Goal: Information Seeking & Learning: Compare options

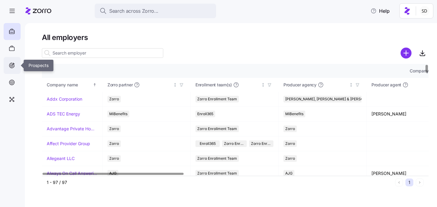
click at [12, 62] on icon at bounding box center [11, 65] width 7 height 7
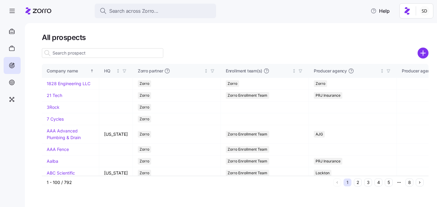
click at [79, 53] on input at bounding box center [102, 53] width 121 height 10
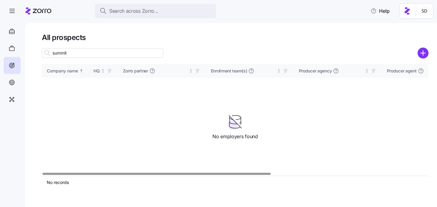
type input "summit"
click at [420, 48] on div at bounding box center [422, 53] width 11 height 11
click at [423, 52] on icon "add icon" at bounding box center [423, 53] width 0 height 5
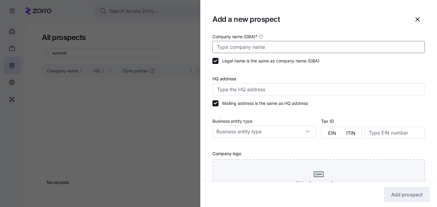
click at [307, 46] on input "Company name (DBA) *" at bounding box center [318, 47] width 212 height 12
type input "S"
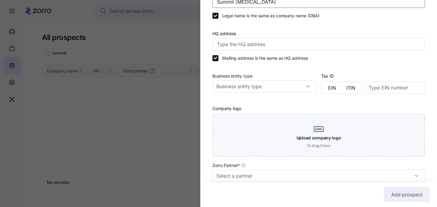
scroll to position [96, 0]
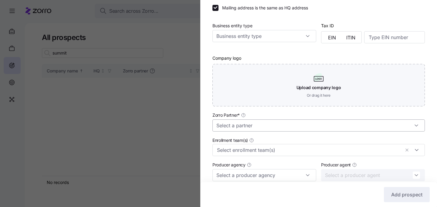
type input "Summit [MEDICAL_DATA]"
click at [322, 128] on input "Zorro Partner *" at bounding box center [318, 126] width 212 height 12
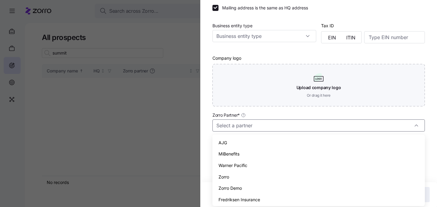
click at [317, 140] on div "AJG" at bounding box center [319, 143] width 208 height 12
type input "AJG"
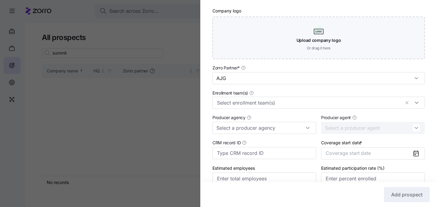
scroll to position [173, 0]
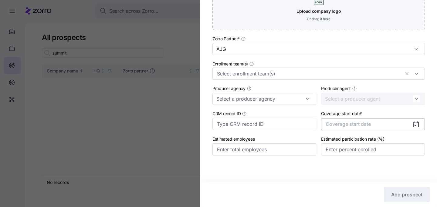
click at [363, 125] on span "Coverage start date" at bounding box center [348, 124] width 45 height 6
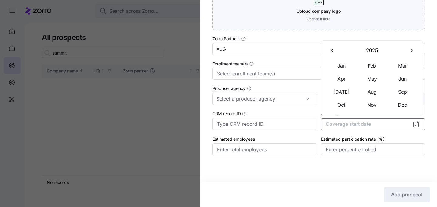
click at [410, 50] on icon "button" at bounding box center [411, 51] width 6 height 6
click at [341, 67] on button "Jan" at bounding box center [341, 65] width 30 height 13
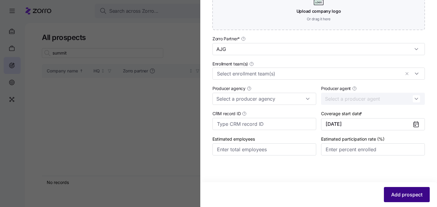
click at [397, 195] on span "Add prospect" at bounding box center [406, 194] width 31 height 7
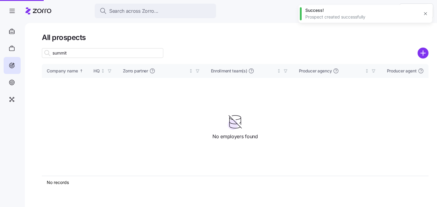
click at [81, 52] on div at bounding box center [218, 103] width 437 height 207
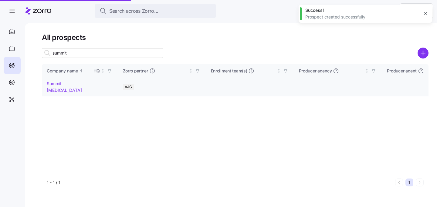
click at [62, 85] on link "Summit Radiology" at bounding box center [64, 87] width 35 height 12
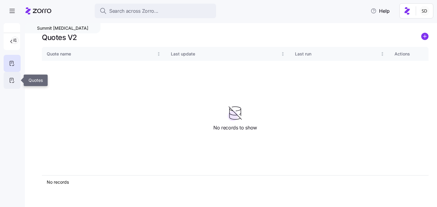
click at [10, 79] on icon at bounding box center [11, 80] width 7 height 7
click at [425, 36] on circle "add icon" at bounding box center [424, 36] width 7 height 7
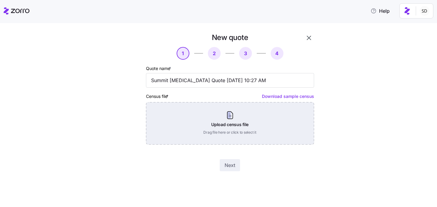
click at [265, 114] on div "Upload census file Drag file here or click to select it" at bounding box center [230, 123] width 168 height 42
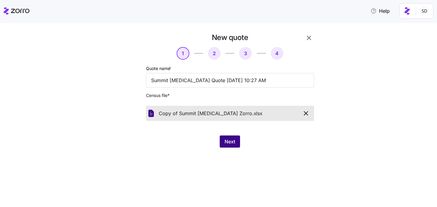
click at [231, 138] on button "Next" at bounding box center [230, 142] width 20 height 12
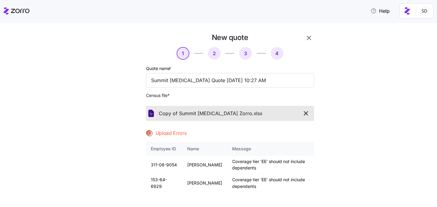
scroll to position [52, 0]
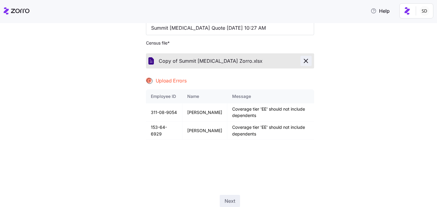
click at [309, 62] on icon "button" at bounding box center [305, 60] width 7 height 7
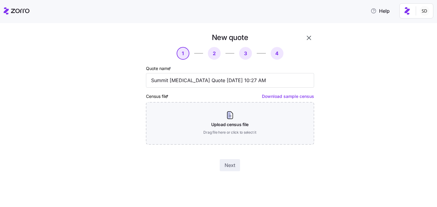
scroll to position [0, 0]
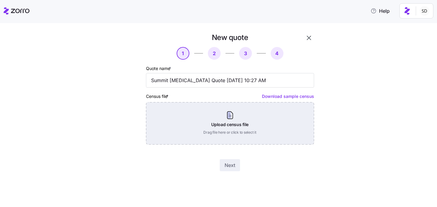
click at [235, 120] on div "Upload census file Drag file here or click to select it" at bounding box center [230, 123] width 168 height 42
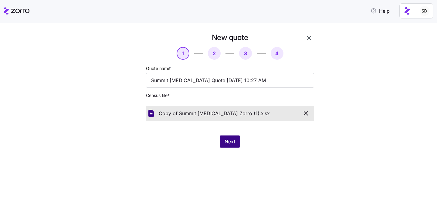
click at [227, 137] on button "Next" at bounding box center [230, 142] width 20 height 12
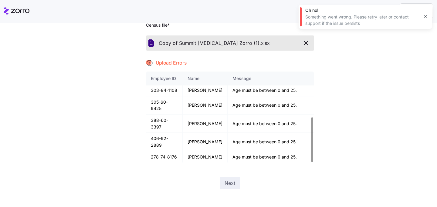
scroll to position [74, 0]
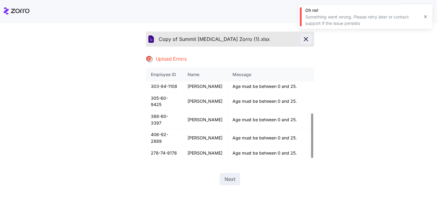
click at [307, 42] on icon "button" at bounding box center [305, 38] width 7 height 7
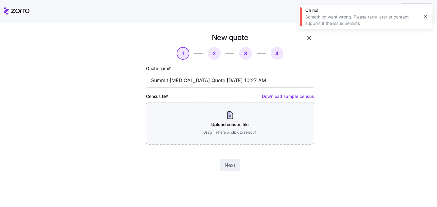
scroll to position [0, 0]
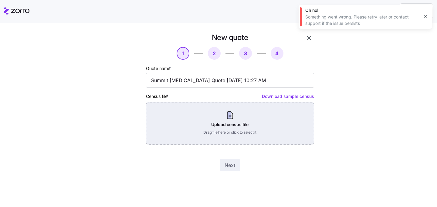
click at [231, 118] on div "Upload census file Drag file here or click to select it" at bounding box center [230, 123] width 168 height 42
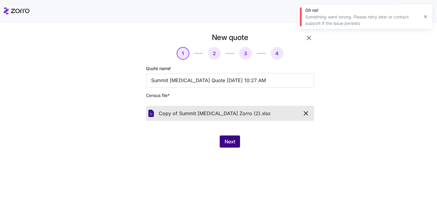
click at [228, 139] on span "Next" at bounding box center [229, 141] width 11 height 7
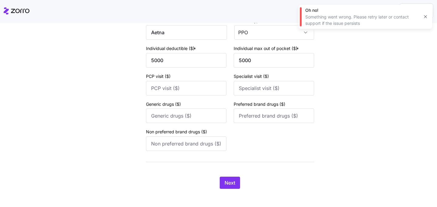
scroll to position [90, 0]
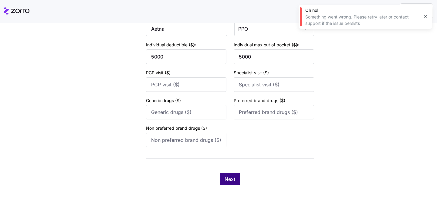
click at [229, 177] on span "Next" at bounding box center [229, 179] width 11 height 7
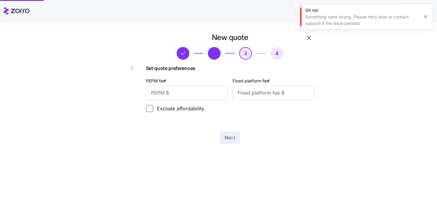
scroll to position [0, 0]
click at [206, 98] on input "PEPM fee *" at bounding box center [187, 93] width 82 height 15
type input "50"
click at [281, 96] on input "Fixed platform fee *" at bounding box center [273, 93] width 82 height 15
type input "100"
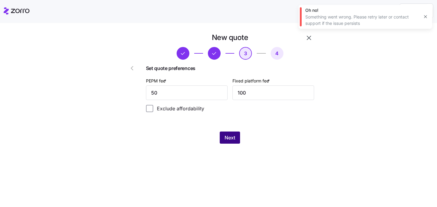
click at [228, 140] on span "Next" at bounding box center [229, 137] width 11 height 7
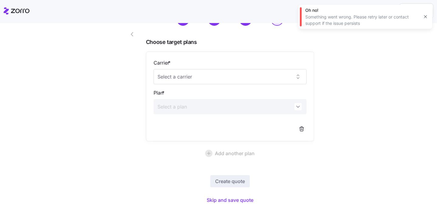
scroll to position [54, 0]
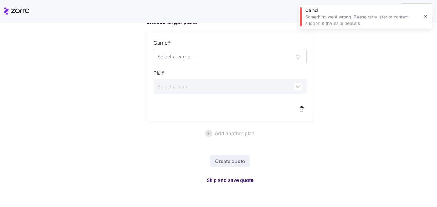
click at [229, 181] on span "Skip and save quote" at bounding box center [230, 180] width 47 height 7
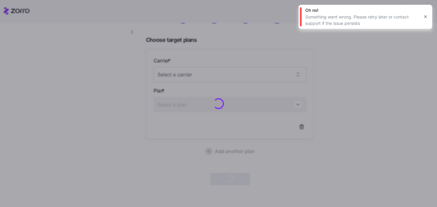
scroll to position [36, 0]
click at [427, 19] on icon "button" at bounding box center [425, 16] width 5 height 5
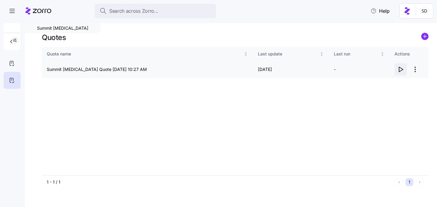
click at [399, 67] on icon "button" at bounding box center [401, 69] width 4 height 5
click at [403, 70] on icon "button" at bounding box center [400, 69] width 7 height 7
click at [399, 69] on icon "button" at bounding box center [400, 69] width 7 height 7
click at [400, 70] on icon "button" at bounding box center [400, 69] width 7 height 7
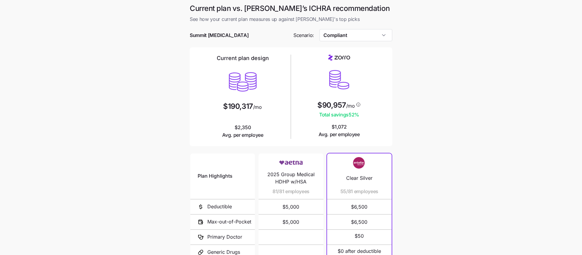
scroll to position [1, 0]
click at [360, 37] on input "Compliant" at bounding box center [356, 35] width 73 height 12
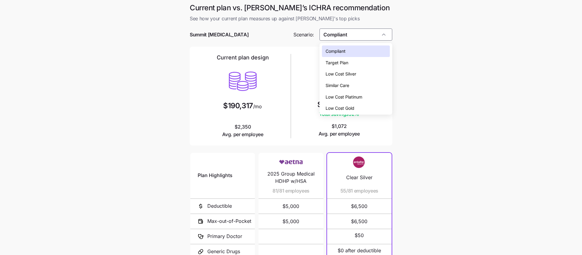
click at [361, 107] on div "Low Cost Gold" at bounding box center [356, 109] width 68 height 12
type input "Low Cost Gold"
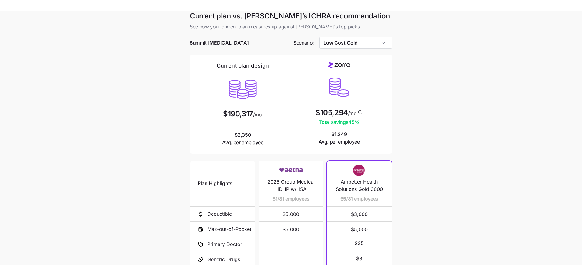
scroll to position [0, 0]
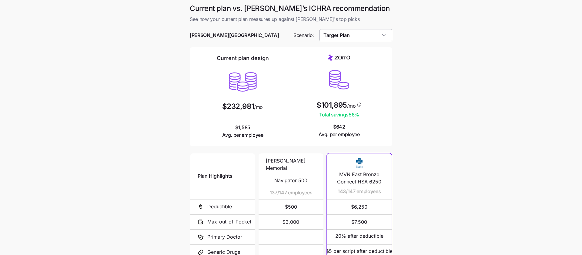
click at [354, 33] on input "Target Plan" at bounding box center [356, 35] width 73 height 12
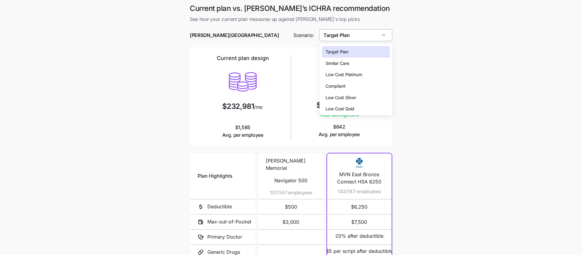
click at [354, 33] on input "Target Plan" at bounding box center [356, 35] width 73 height 12
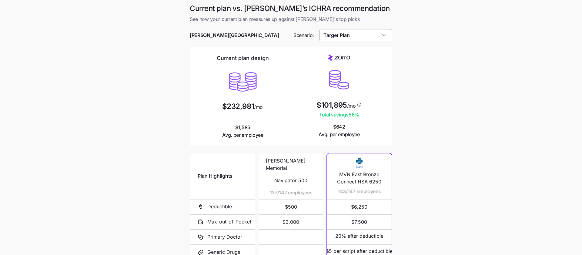
click at [354, 39] on input "Target Plan" at bounding box center [356, 35] width 73 height 12
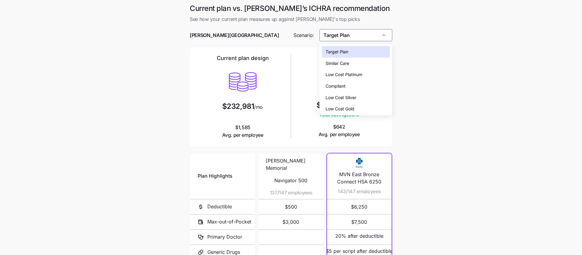
click at [361, 110] on div "Low Cost Gold" at bounding box center [356, 109] width 68 height 12
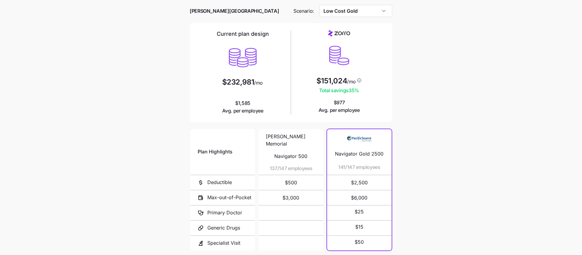
scroll to position [20, 0]
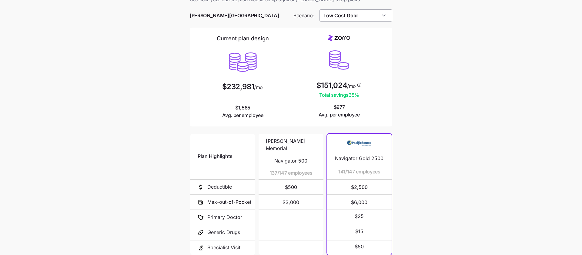
click at [371, 14] on input "Low Cost Gold" at bounding box center [356, 15] width 73 height 12
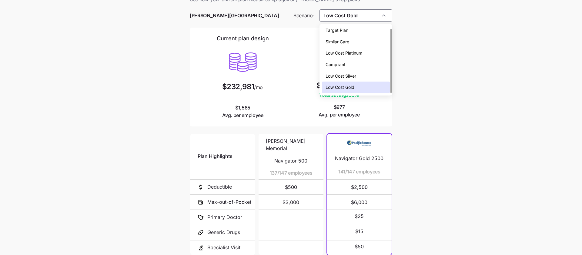
click at [371, 54] on div "Low Cost Platinum" at bounding box center [356, 53] width 68 height 12
type input "Low Cost Platinum"
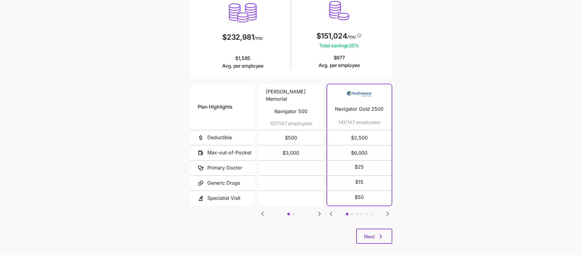
scroll to position [76, 0]
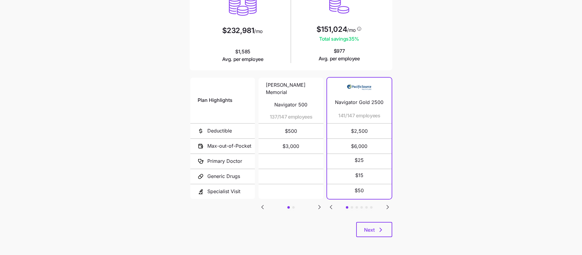
click at [389, 207] on icon "Go to next slide" at bounding box center [387, 207] width 7 height 7
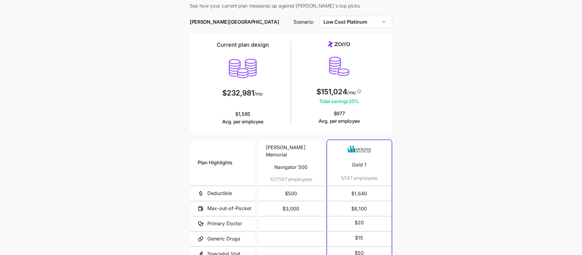
scroll to position [19, 0]
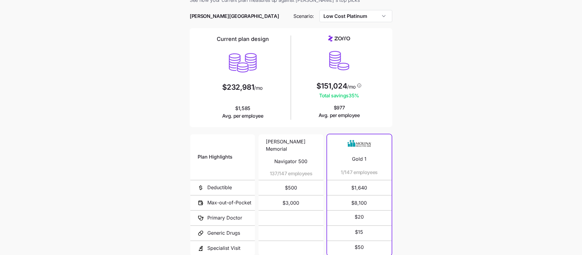
click at [402, 95] on main "Current plan vs. Zorro’s ICHRA recommendation See how your current plan measure…" at bounding box center [291, 146] width 582 height 331
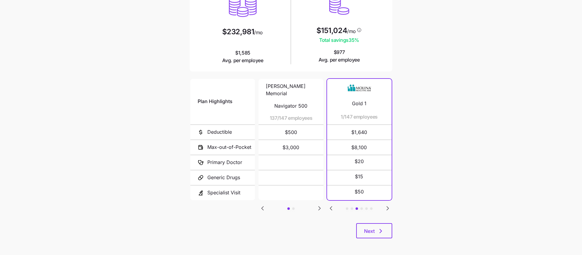
scroll to position [76, 0]
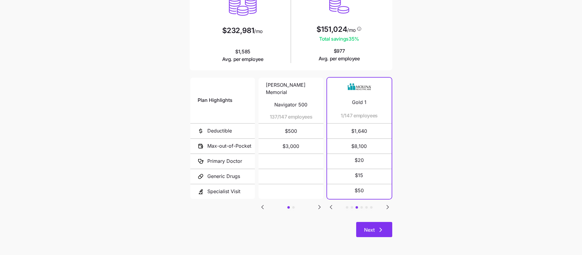
click at [375, 231] on span "Next" at bounding box center [374, 229] width 20 height 7
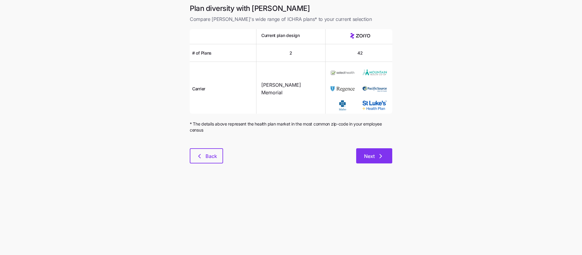
click at [376, 160] on button "Next" at bounding box center [374, 155] width 36 height 15
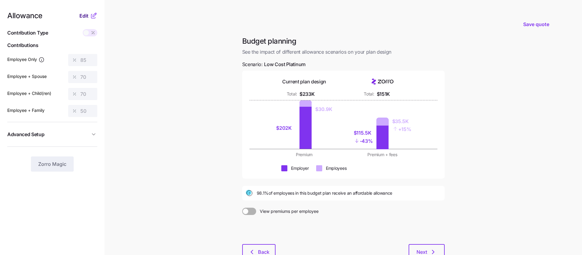
click at [83, 15] on span "Edit" at bounding box center [83, 15] width 9 height 7
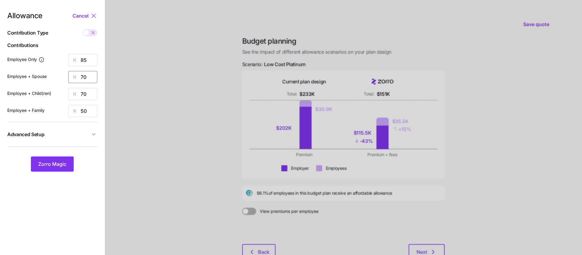
click at [92, 75] on input "70" at bounding box center [82, 77] width 29 height 12
type input "7"
type input "50"
click at [92, 92] on input "70" at bounding box center [82, 94] width 29 height 12
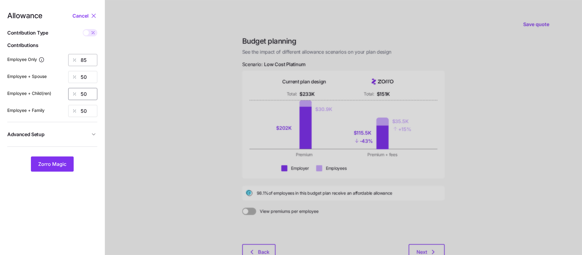
type input "50"
click at [89, 56] on input "85" at bounding box center [82, 60] width 29 height 12
type input "70"
click at [167, 81] on div at bounding box center [344, 149] width 478 height 298
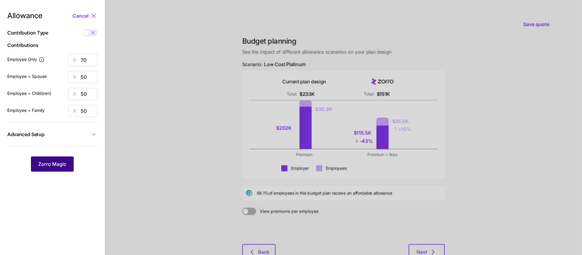
click at [49, 168] on button "Zorro Magic" at bounding box center [52, 164] width 43 height 15
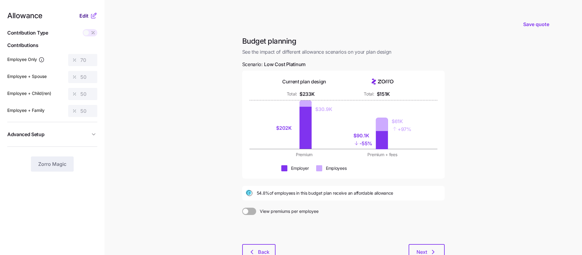
click at [82, 15] on span "Edit" at bounding box center [83, 15] width 9 height 7
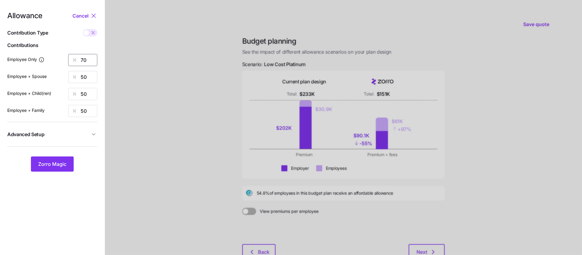
click at [88, 58] on input "70" at bounding box center [82, 60] width 29 height 12
type input "100"
click at [115, 73] on div at bounding box center [344, 149] width 478 height 298
click at [62, 159] on button "Zorro Magic" at bounding box center [52, 164] width 43 height 15
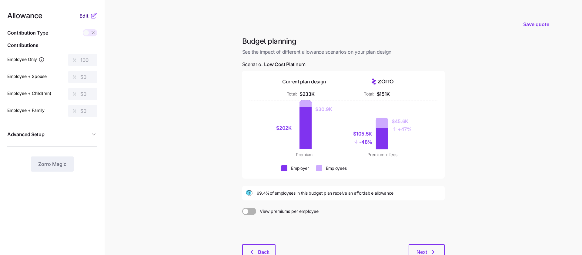
click at [85, 17] on span "Edit" at bounding box center [83, 15] width 9 height 7
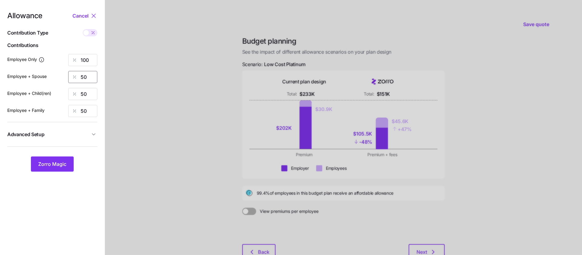
click at [90, 75] on input "50" at bounding box center [82, 77] width 29 height 12
type input "70"
click at [90, 91] on input "50" at bounding box center [82, 94] width 29 height 12
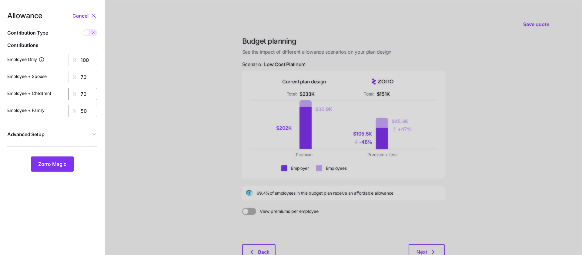
type input "70"
click at [84, 112] on input "50" at bounding box center [82, 111] width 29 height 12
type input "70"
click at [57, 162] on span "Zorro Magic" at bounding box center [52, 163] width 28 height 7
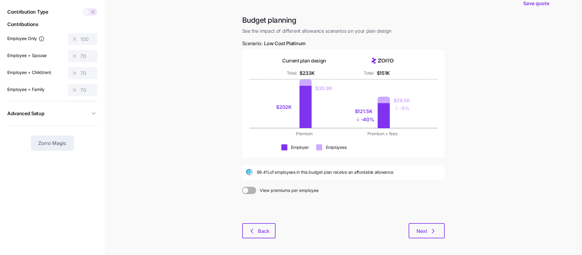
scroll to position [24, 0]
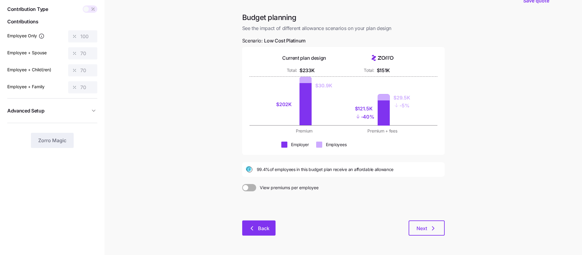
click at [258, 227] on span "Back" at bounding box center [264, 228] width 12 height 7
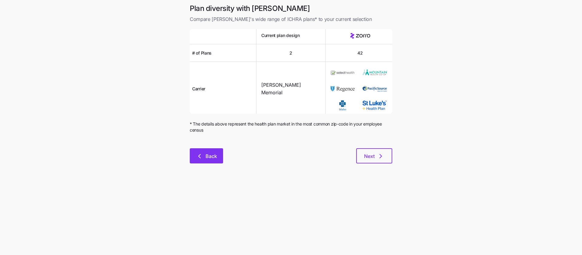
click at [198, 150] on button "Back" at bounding box center [206, 155] width 33 height 15
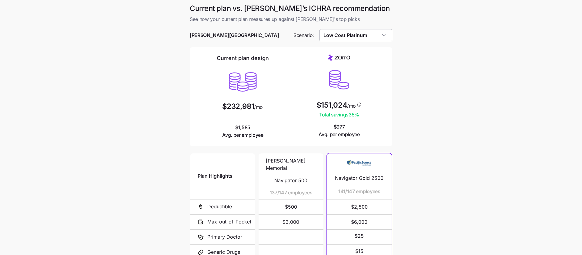
click at [359, 34] on input "Low Cost Platinum" at bounding box center [356, 35] width 73 height 12
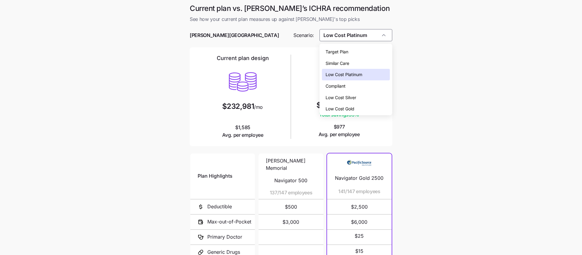
click at [362, 106] on div "Low Cost Gold" at bounding box center [356, 109] width 68 height 12
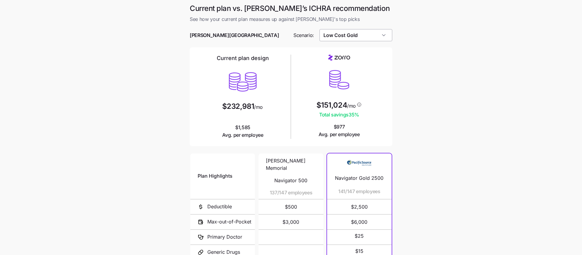
click at [383, 37] on input "Low Cost Gold" at bounding box center [356, 35] width 73 height 12
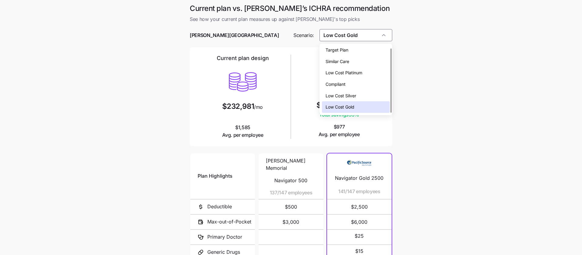
click at [377, 71] on div "Low Cost Platinum" at bounding box center [356, 73] width 68 height 12
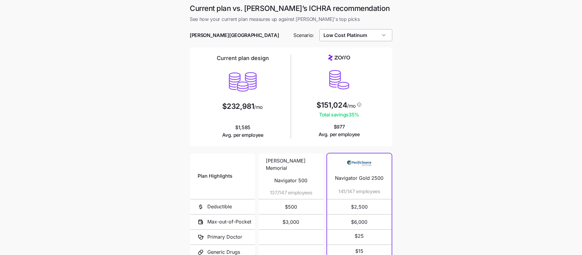
click at [377, 36] on input "Low Cost Platinum" at bounding box center [356, 35] width 73 height 12
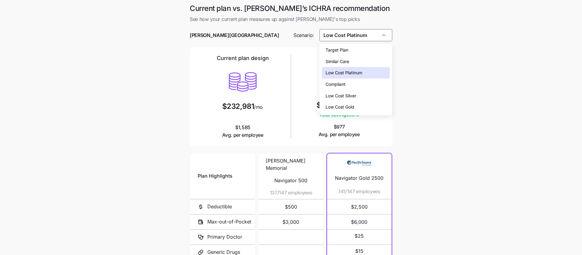
click at [373, 104] on div "Low Cost Gold" at bounding box center [356, 107] width 68 height 12
type input "Low Cost Gold"
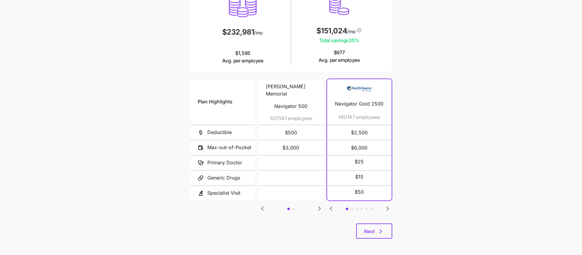
scroll to position [76, 0]
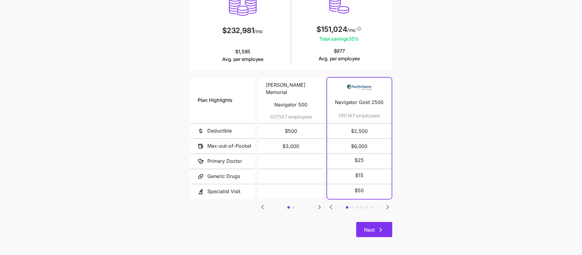
click at [374, 231] on span "Next" at bounding box center [369, 229] width 11 height 7
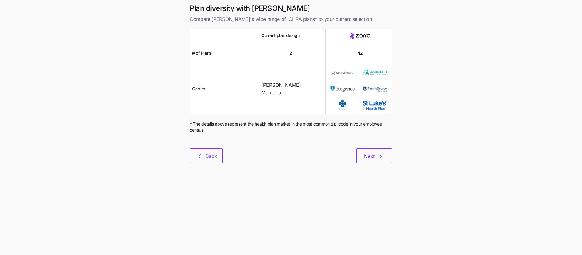
click at [383, 170] on div "Plan diversity with Zorro Compare Zorro's wide range of ICHRA plans* to your cu…" at bounding box center [291, 87] width 212 height 167
click at [383, 157] on icon "button" at bounding box center [380, 156] width 7 height 7
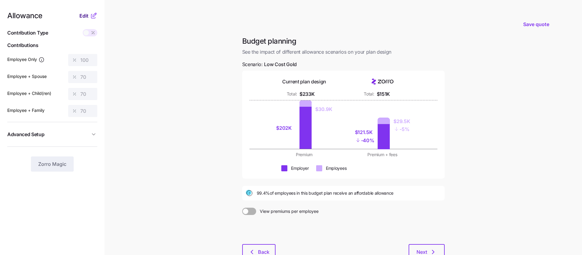
click at [86, 16] on span "Edit" at bounding box center [83, 15] width 9 height 7
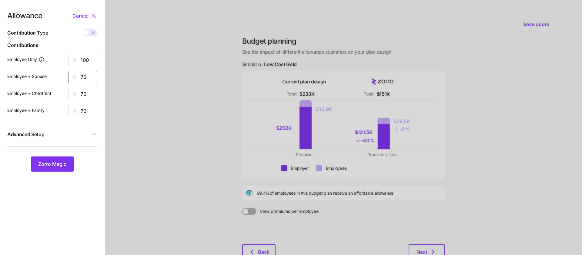
click at [92, 75] on input "70" at bounding box center [82, 77] width 29 height 12
type input "75"
click at [86, 111] on input "70" at bounding box center [82, 111] width 29 height 12
click at [86, 92] on input "70" at bounding box center [82, 94] width 29 height 12
type input "75"
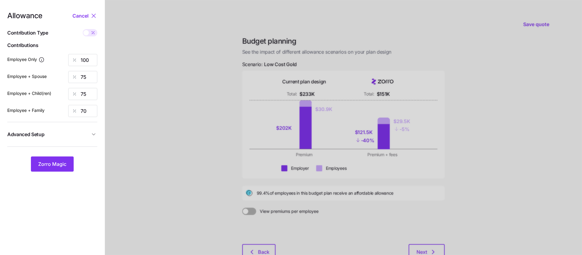
click at [152, 71] on div at bounding box center [344, 149] width 478 height 298
click at [96, 111] on input "70" at bounding box center [82, 111] width 29 height 12
type input "75"
click at [71, 177] on nav "Allowance Cancel Contribution Type Use classes Contributions Employee Only 100 …" at bounding box center [52, 149] width 105 height 298
click at [52, 165] on span "Zorro Magic" at bounding box center [52, 163] width 28 height 7
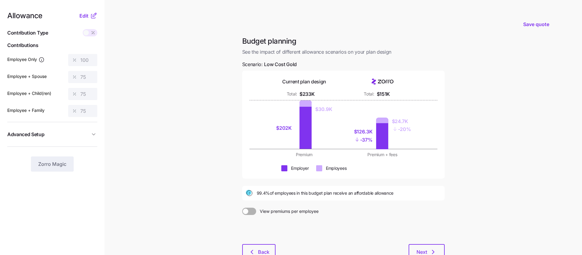
click at [248, 213] on div at bounding box center [249, 211] width 14 height 7
click at [242, 208] on input "View premiums per employee" at bounding box center [242, 208] width 0 height 0
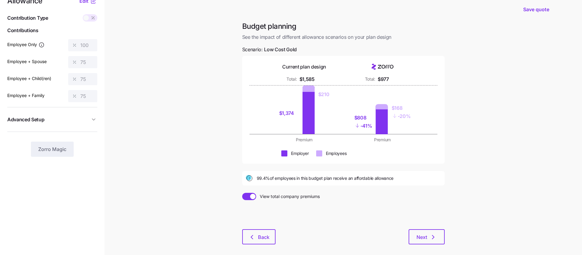
scroll to position [16, 0]
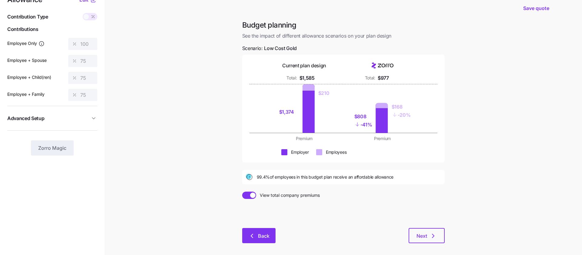
click at [274, 232] on button "Back" at bounding box center [258, 235] width 33 height 15
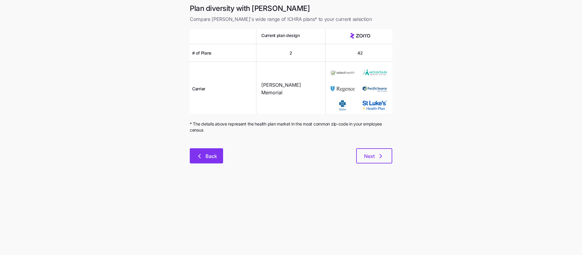
click at [207, 154] on span "Back" at bounding box center [212, 156] width 12 height 7
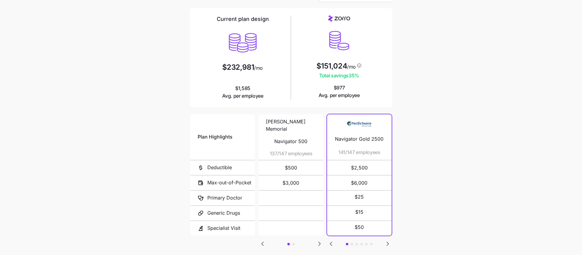
scroll to position [49, 0]
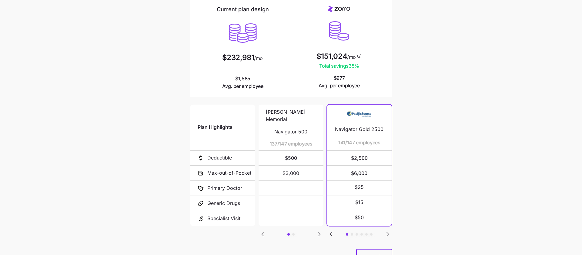
click at [391, 232] on icon "Go to next slide" at bounding box center [387, 234] width 7 height 7
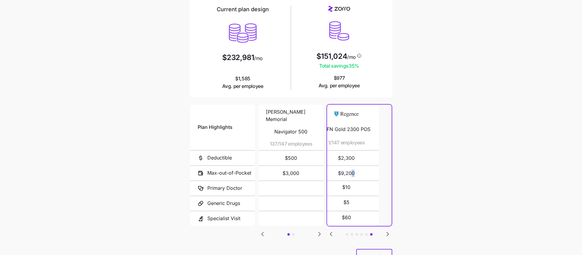
drag, startPoint x: 370, startPoint y: 173, endPoint x: 354, endPoint y: 173, distance: 15.5
click at [354, 173] on span "$9,200" at bounding box center [347, 173] width 50 height 15
click at [352, 173] on span "$9,200" at bounding box center [359, 173] width 50 height 15
click at [358, 173] on span "$9,200" at bounding box center [359, 173] width 50 height 15
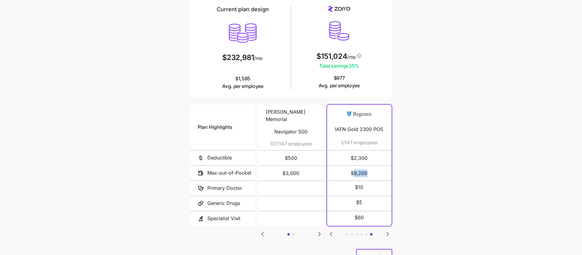
click at [358, 173] on span "$9,200" at bounding box center [359, 173] width 50 height 15
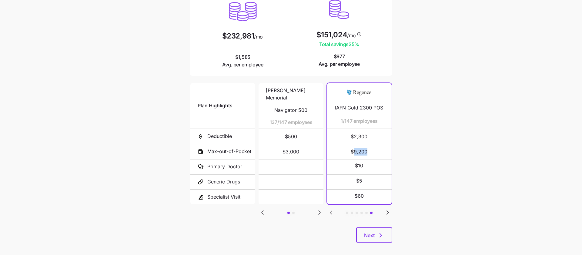
scroll to position [76, 0]
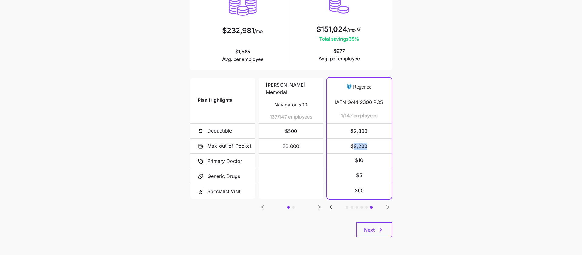
click at [333, 205] on icon "Go to previous slide" at bounding box center [331, 207] width 7 height 7
click at [331, 207] on icon "Go to previous slide" at bounding box center [331, 207] width 2 height 4
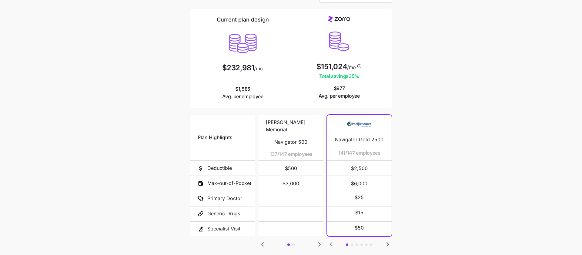
scroll to position [0, 0]
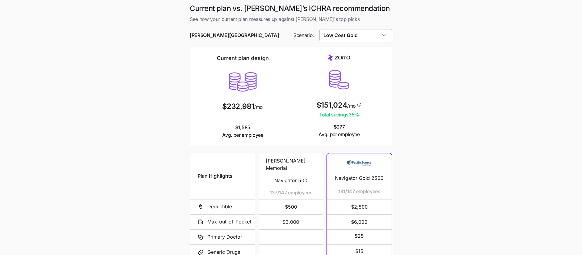
click at [362, 35] on input "Low Cost Gold" at bounding box center [356, 35] width 73 height 12
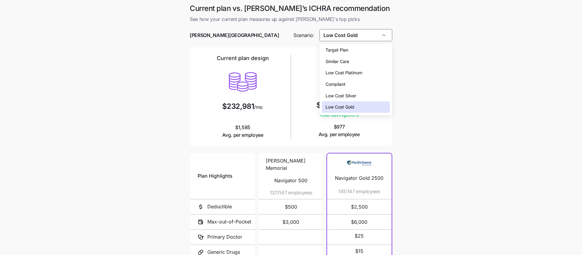
click at [414, 15] on main "Current plan vs. Zorro’s ICHRA recommendation See how your current plan measure…" at bounding box center [291, 165] width 582 height 331
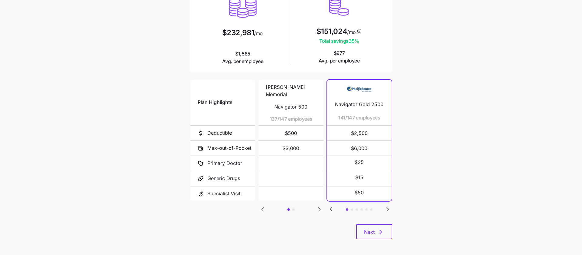
scroll to position [76, 0]
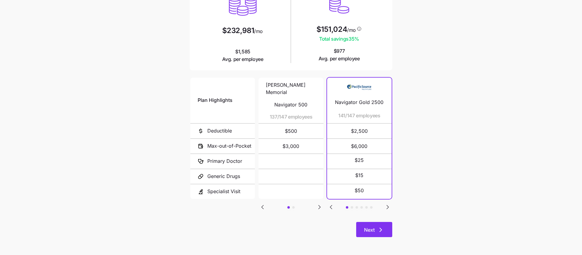
click at [377, 233] on icon "button" at bounding box center [380, 229] width 7 height 7
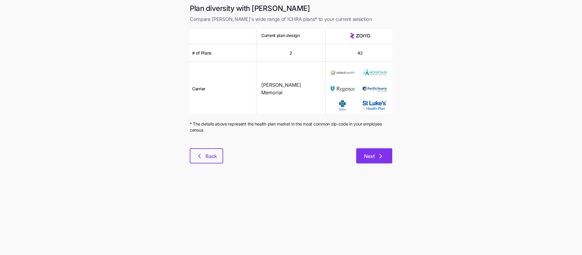
click at [376, 157] on span "Next" at bounding box center [374, 156] width 20 height 7
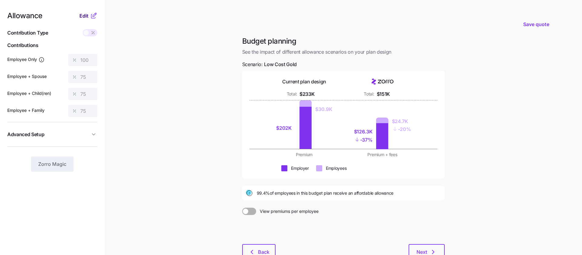
click at [86, 16] on span "Edit" at bounding box center [83, 15] width 9 height 7
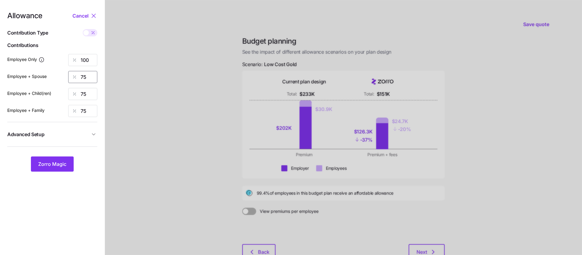
click at [87, 76] on input "75" at bounding box center [82, 77] width 29 height 12
type input "60"
click at [90, 94] on input "75" at bounding box center [82, 94] width 29 height 12
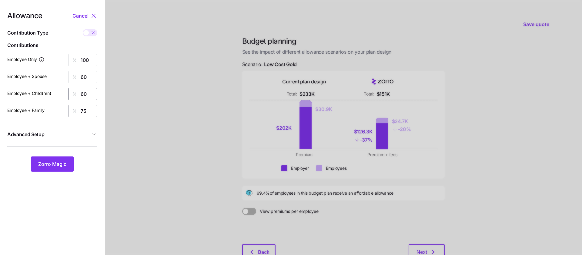
type input "60"
click at [92, 106] on input "75" at bounding box center [82, 111] width 29 height 12
type input "60"
click at [55, 160] on button "Zorro Magic" at bounding box center [52, 164] width 43 height 15
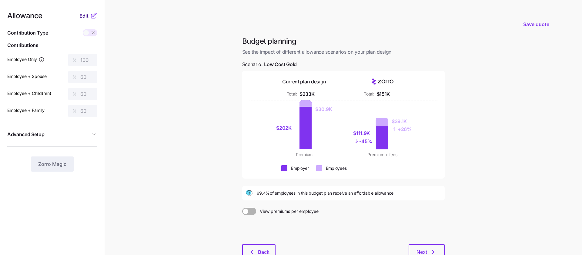
click at [87, 13] on span "Edit" at bounding box center [83, 15] width 9 height 7
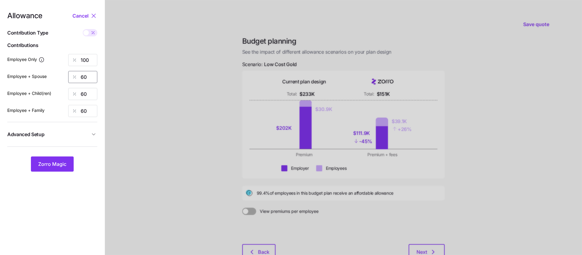
click at [95, 77] on input "60" at bounding box center [82, 77] width 29 height 12
type input "85"
click at [61, 109] on div "Employee + Family 60" at bounding box center [52, 111] width 90 height 12
click at [91, 96] on input "60" at bounding box center [82, 94] width 29 height 12
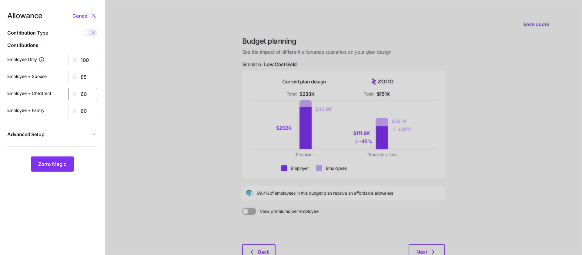
click at [91, 96] on input "60" at bounding box center [82, 94] width 29 height 12
type input "85"
click at [118, 154] on div at bounding box center [344, 149] width 478 height 298
click at [86, 107] on input "60" at bounding box center [82, 111] width 29 height 12
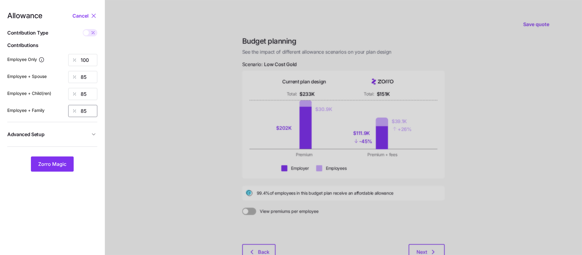
type input "85"
click at [180, 139] on div at bounding box center [344, 149] width 478 height 298
click at [62, 165] on span "Zorro Magic" at bounding box center [52, 163] width 28 height 7
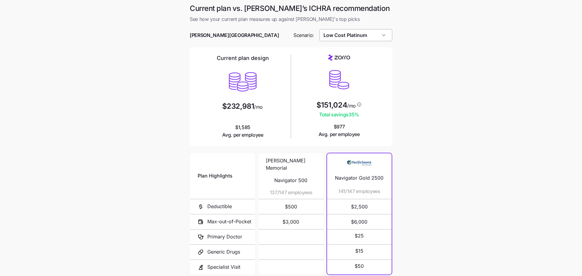
click at [366, 38] on input "Low Cost Platinum" at bounding box center [356, 35] width 73 height 12
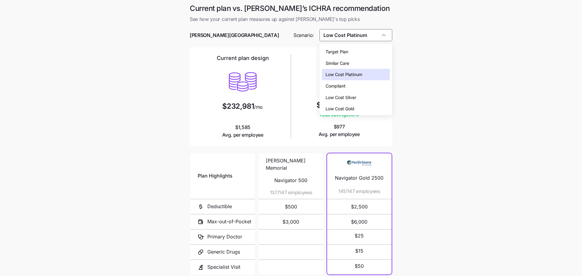
click at [364, 108] on div "Low Cost Gold" at bounding box center [356, 109] width 68 height 12
type input "Low Cost Gold"
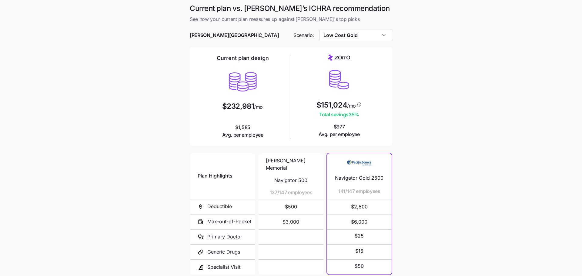
scroll to position [55, 0]
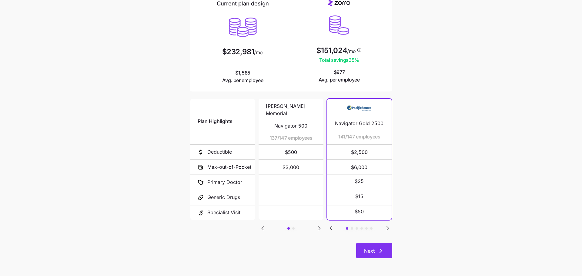
click at [380, 250] on icon "button" at bounding box center [380, 251] width 7 height 7
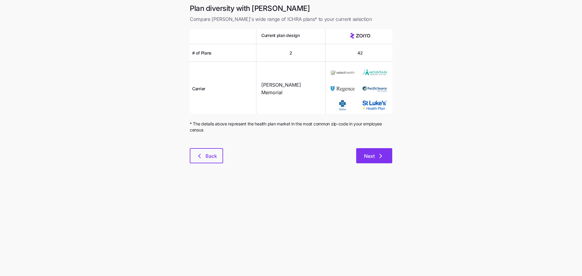
click at [378, 151] on button "Next" at bounding box center [374, 155] width 36 height 15
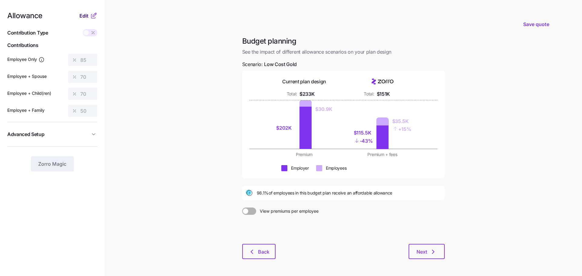
click at [85, 14] on span "Edit" at bounding box center [83, 15] width 9 height 7
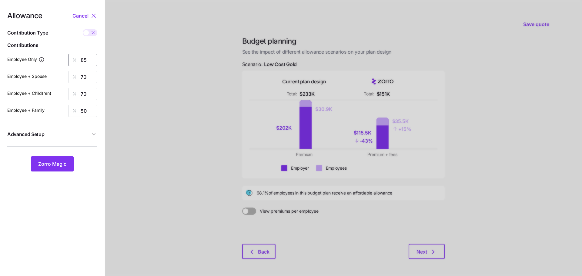
click at [89, 61] on input "85" at bounding box center [82, 60] width 29 height 12
type input "100"
click at [87, 81] on input "70" at bounding box center [82, 77] width 29 height 12
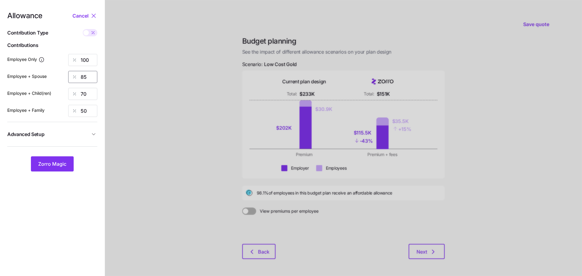
type input "85"
drag, startPoint x: 165, startPoint y: 94, endPoint x: 158, endPoint y: 94, distance: 6.7
click at [165, 94] on div at bounding box center [344, 149] width 478 height 298
click at [102, 94] on nav "Allowance Cancel Contribution Type Use classes Contributions Employee Only 100 …" at bounding box center [52, 149] width 105 height 298
click at [89, 94] on input "70" at bounding box center [82, 94] width 29 height 12
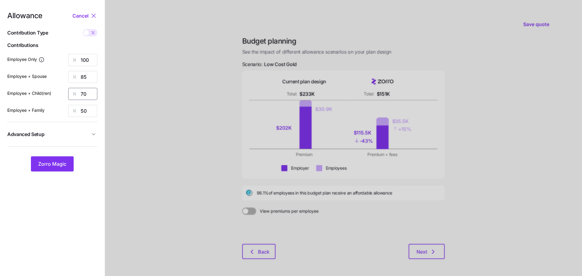
click at [89, 94] on input "70" at bounding box center [82, 94] width 29 height 12
type input "85"
drag, startPoint x: 185, startPoint y: 73, endPoint x: 180, endPoint y: 76, distance: 6.0
click at [185, 73] on div at bounding box center [344, 149] width 478 height 298
click at [92, 110] on input "50" at bounding box center [82, 111] width 29 height 12
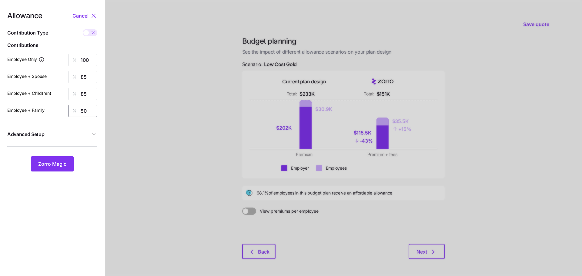
click at [92, 110] on input "50" at bounding box center [82, 111] width 29 height 12
type input "85"
click at [170, 126] on div at bounding box center [344, 149] width 478 height 298
click at [68, 161] on button "Zorro Magic" at bounding box center [52, 164] width 43 height 15
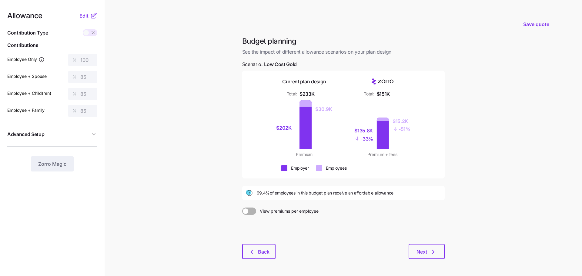
click at [481, 184] on main "Save quote Budget planning See the impact of different allowance scenarios on y…" at bounding box center [291, 149] width 582 height 298
click at [85, 15] on span "Edit" at bounding box center [83, 15] width 9 height 7
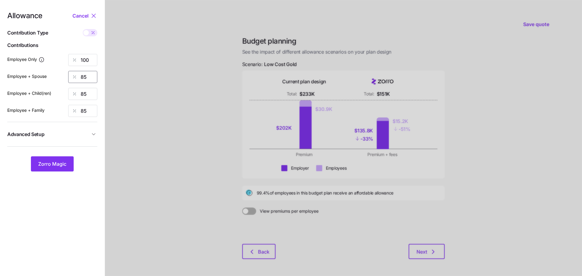
click at [91, 76] on input "85" at bounding box center [82, 77] width 29 height 12
type input "70"
drag, startPoint x: 158, startPoint y: 76, endPoint x: 151, endPoint y: 78, distance: 7.5
click at [158, 76] on div at bounding box center [344, 149] width 478 height 298
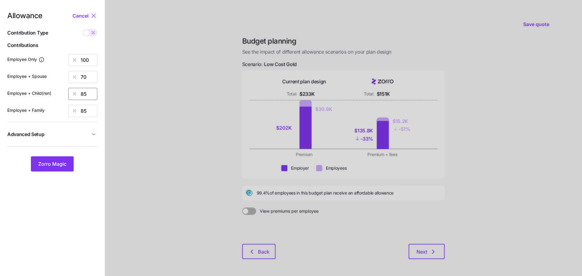
click at [84, 90] on input "85" at bounding box center [82, 94] width 29 height 12
type input "70"
drag, startPoint x: 166, startPoint y: 86, endPoint x: 142, endPoint y: 97, distance: 26.5
click at [166, 86] on div at bounding box center [344, 149] width 478 height 298
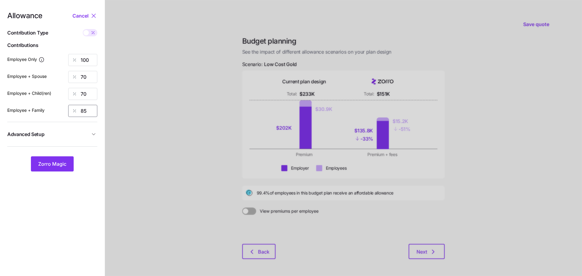
click at [95, 110] on input "85" at bounding box center [82, 111] width 29 height 12
type input "70"
click at [170, 114] on div at bounding box center [344, 149] width 478 height 298
click at [60, 165] on span "Zorro Magic" at bounding box center [52, 163] width 28 height 7
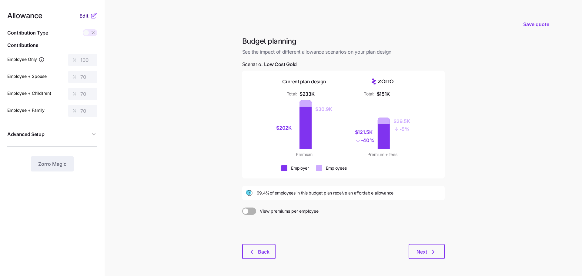
click at [81, 17] on span "Edit" at bounding box center [83, 15] width 9 height 7
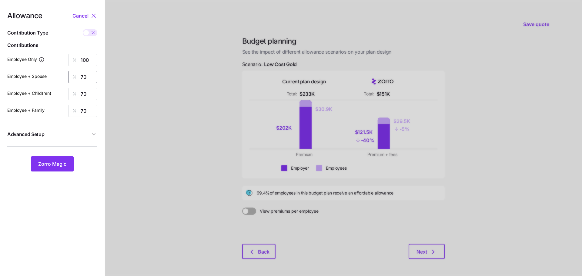
click at [88, 76] on input "70" at bounding box center [82, 77] width 29 height 12
type input "55"
click at [90, 89] on input "70" at bounding box center [82, 94] width 29 height 12
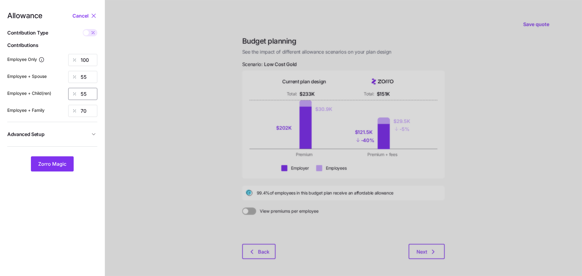
type input "55"
click at [83, 104] on div "Allowance Cancel Contribution Type Use classes Contributions Employee Only 100 …" at bounding box center [52, 92] width 90 height 160
click at [83, 111] on input "70" at bounding box center [82, 111] width 29 height 12
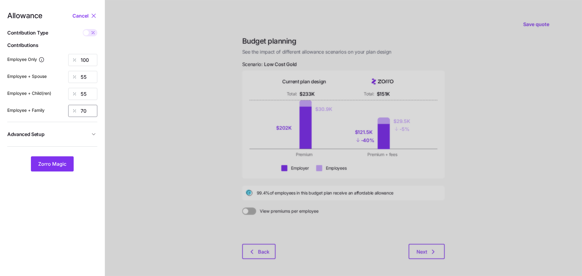
click at [83, 111] on input "70" at bounding box center [82, 111] width 29 height 12
type input "55"
click at [57, 163] on span "Zorro Magic" at bounding box center [52, 163] width 28 height 7
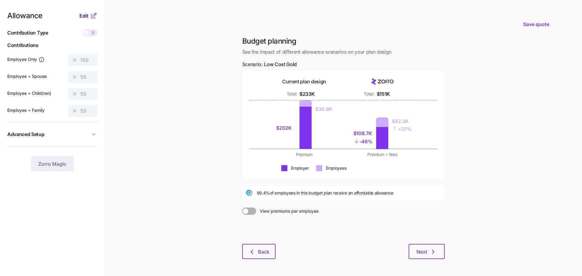
click at [83, 15] on span "Edit" at bounding box center [83, 15] width 9 height 7
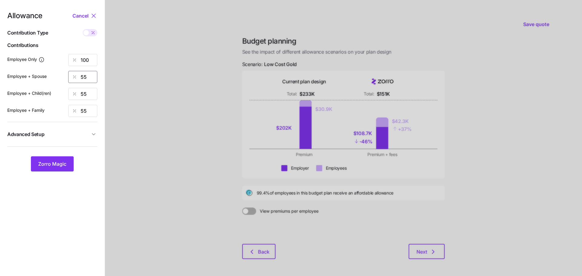
click at [90, 77] on input "55" at bounding box center [82, 77] width 29 height 12
type input "50"
click at [87, 90] on input "55" at bounding box center [82, 94] width 29 height 12
type input "50"
click at [89, 108] on input "55" at bounding box center [82, 111] width 29 height 12
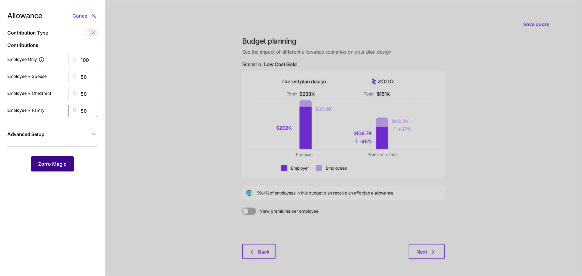
type input "50"
click at [56, 167] on span "Zorro Magic" at bounding box center [52, 163] width 28 height 7
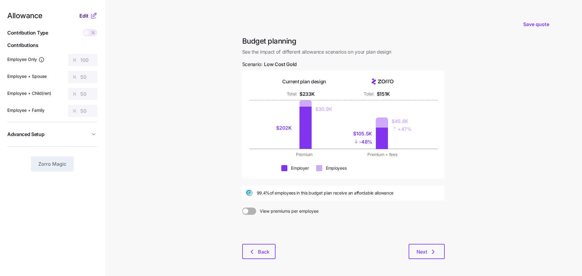
click at [83, 17] on span "Edit" at bounding box center [83, 15] width 9 height 7
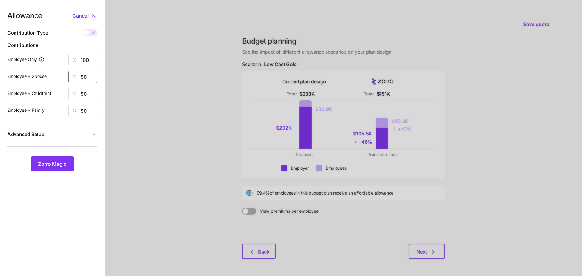
click at [91, 76] on input "50" at bounding box center [82, 77] width 29 height 12
type input "55"
click at [93, 90] on input "50" at bounding box center [82, 94] width 29 height 12
type input "55"
click at [86, 113] on input "50" at bounding box center [82, 111] width 29 height 12
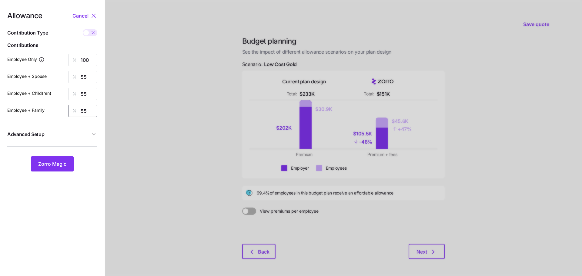
type input "55"
click at [62, 156] on div "Allowance Cancel Contribution Type Use classes Contributions Employee Only 100 …" at bounding box center [52, 92] width 90 height 160
click at [62, 161] on span "Zorro Magic" at bounding box center [52, 163] width 28 height 7
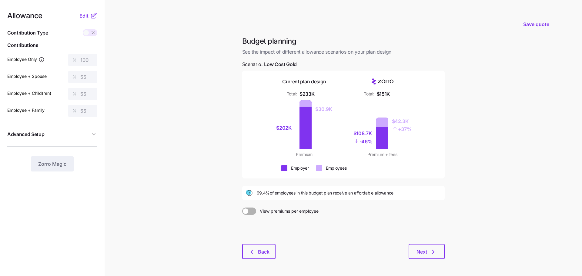
click at [259, 265] on div "Budget planning See the impact of different allowance scenarios on your plan de…" at bounding box center [344, 151] width 212 height 230
click at [259, 255] on span "Back" at bounding box center [264, 251] width 12 height 7
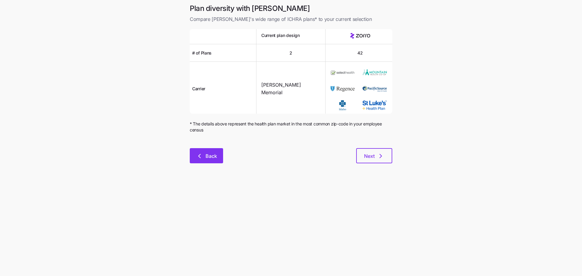
click at [203, 153] on icon "button" at bounding box center [199, 156] width 7 height 7
